Goal: Task Accomplishment & Management: Manage account settings

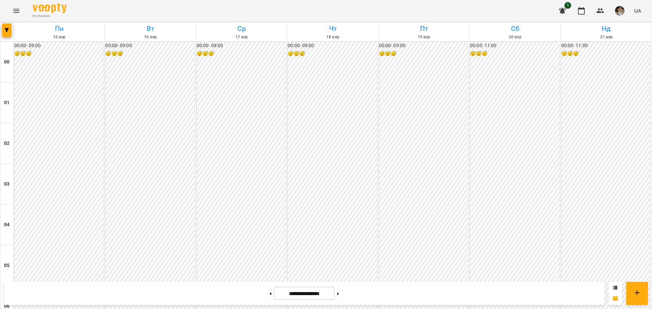
scroll to position [611, 0]
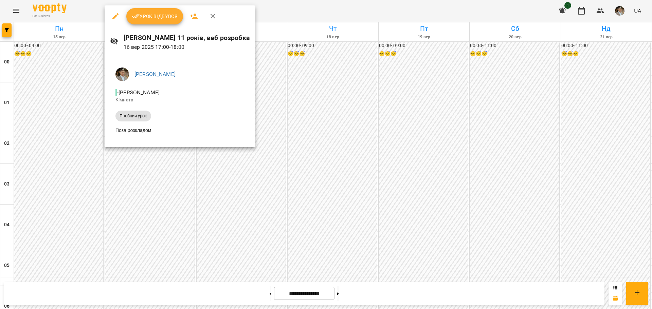
click at [133, 17] on icon "button" at bounding box center [136, 16] width 8 height 8
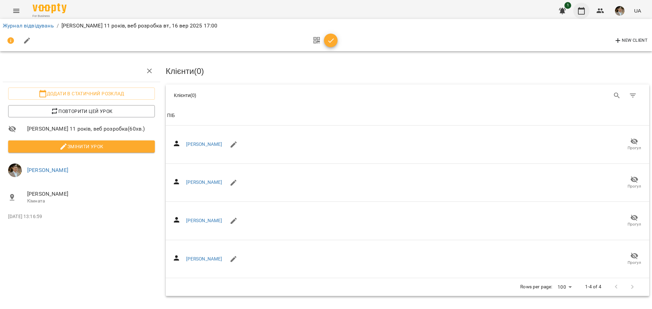
click at [580, 9] on icon "button" at bounding box center [581, 10] width 7 height 7
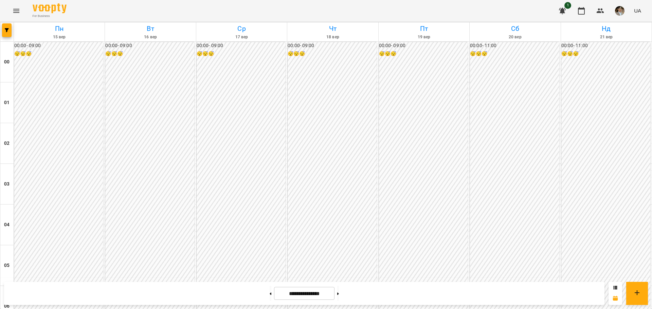
scroll to position [611, 0]
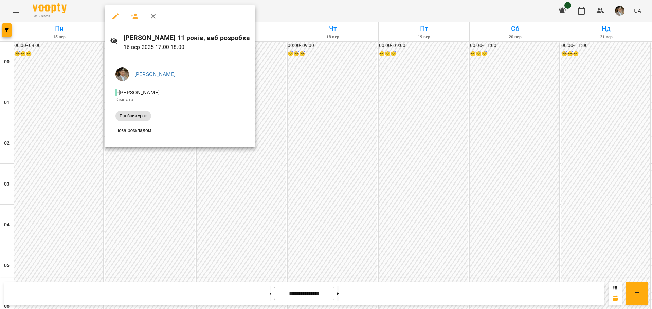
click at [347, 77] on div at bounding box center [326, 154] width 652 height 309
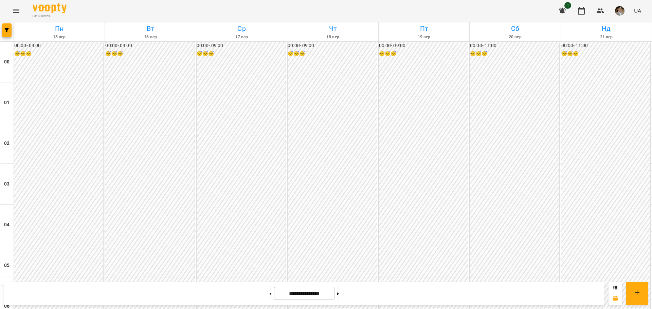
scroll to position [639, 0]
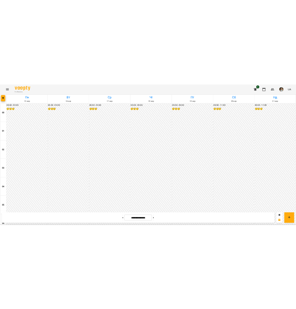
scroll to position [611, 0]
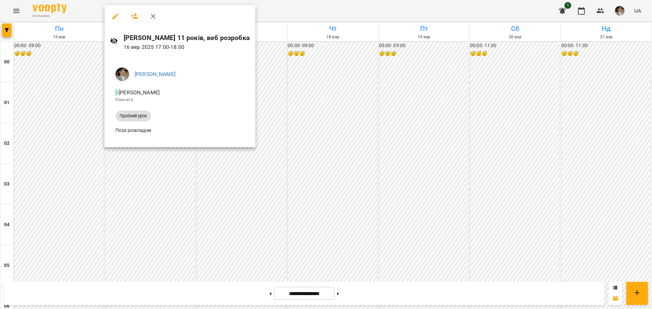
click at [138, 155] on div at bounding box center [326, 154] width 652 height 309
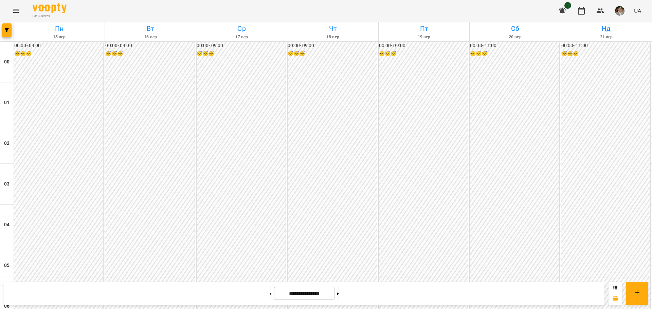
scroll to position [463, 0]
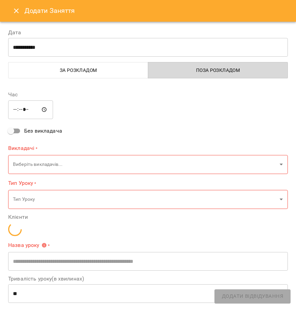
type input "*********"
type input "**********"
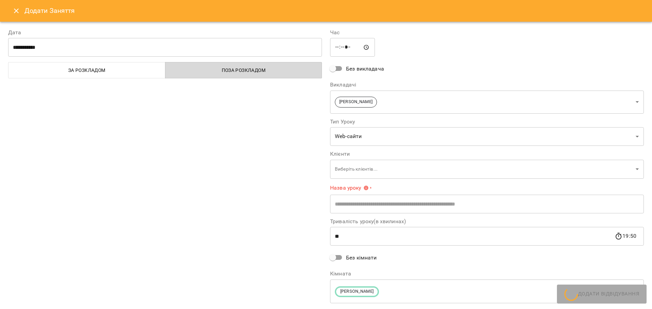
scroll to position [611, 0]
